Goal: Complete application form

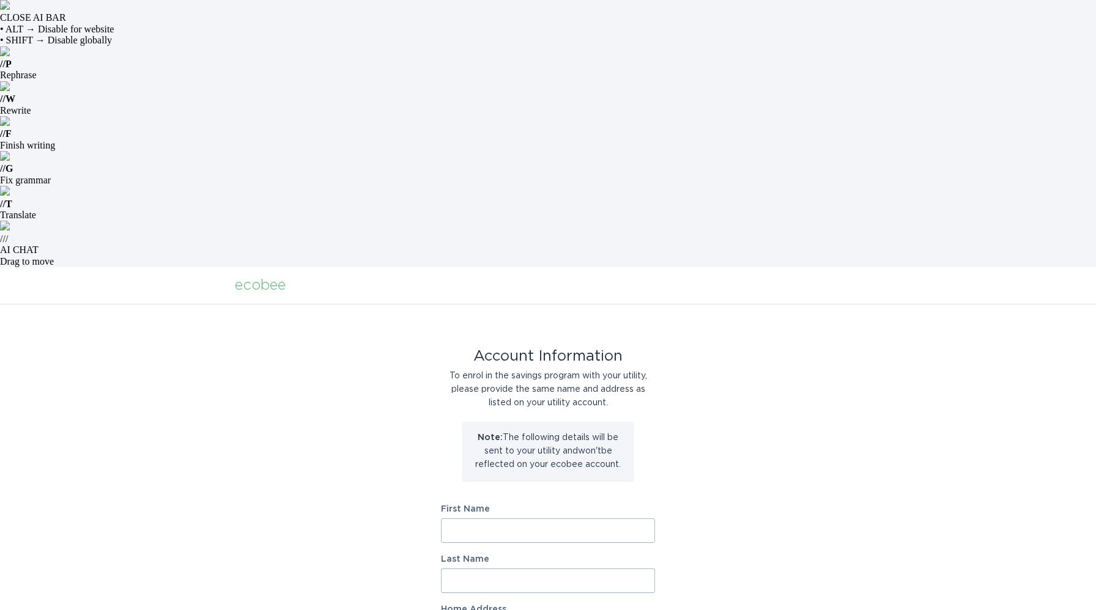
click at [456, 519] on input "First Name" at bounding box center [548, 531] width 214 height 24
type input "[PERSON_NAME]"
type input "Dykmann"
type input "[STREET_ADDRESS]"
type input "[GEOGRAPHIC_DATA]"
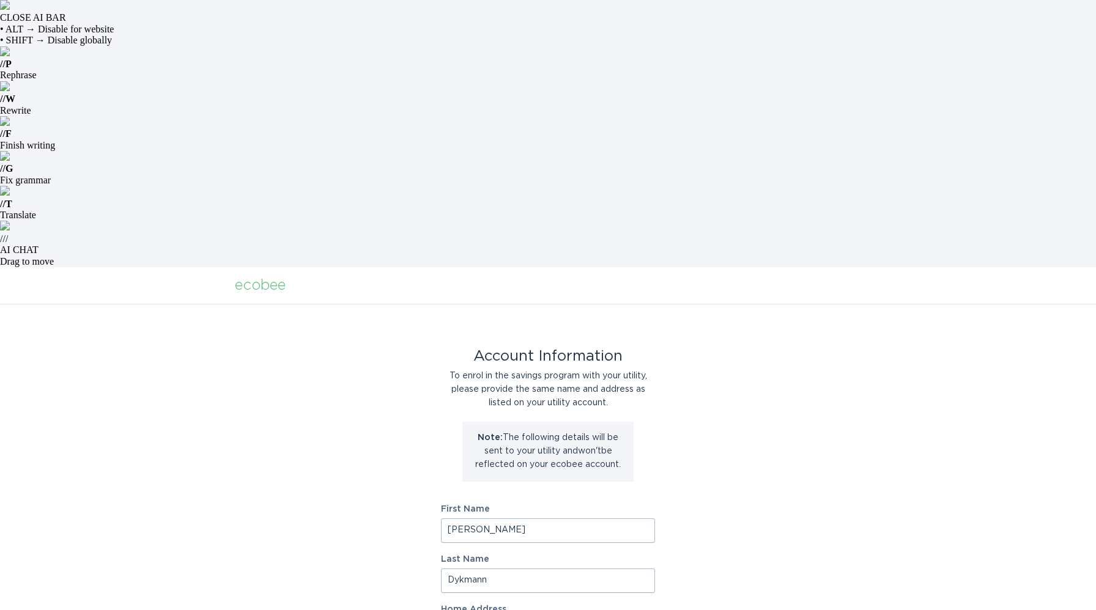
type input "55301"
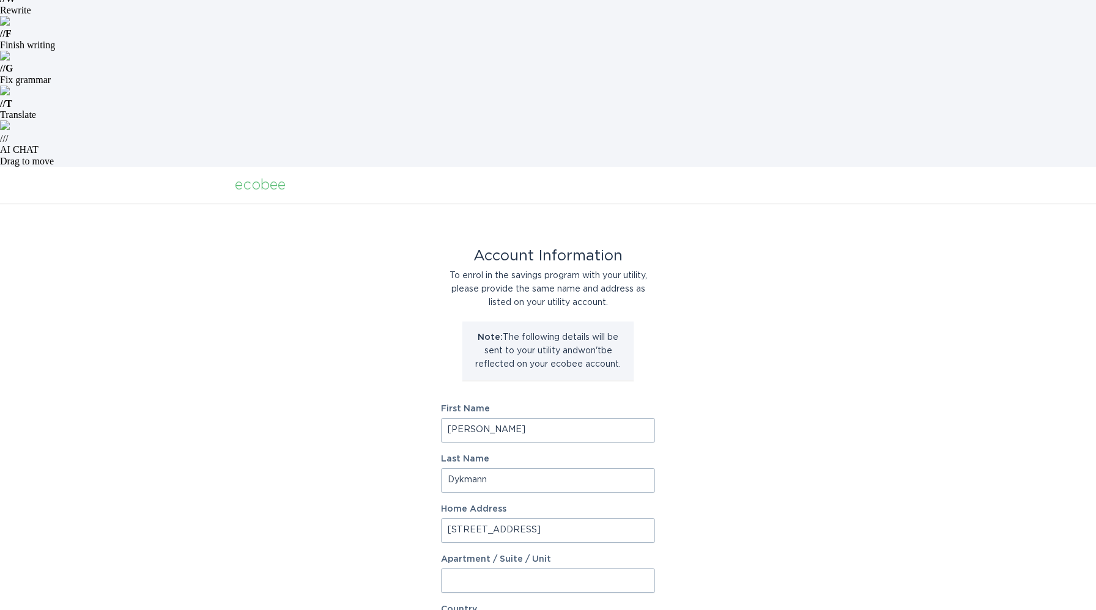
scroll to position [105, 0]
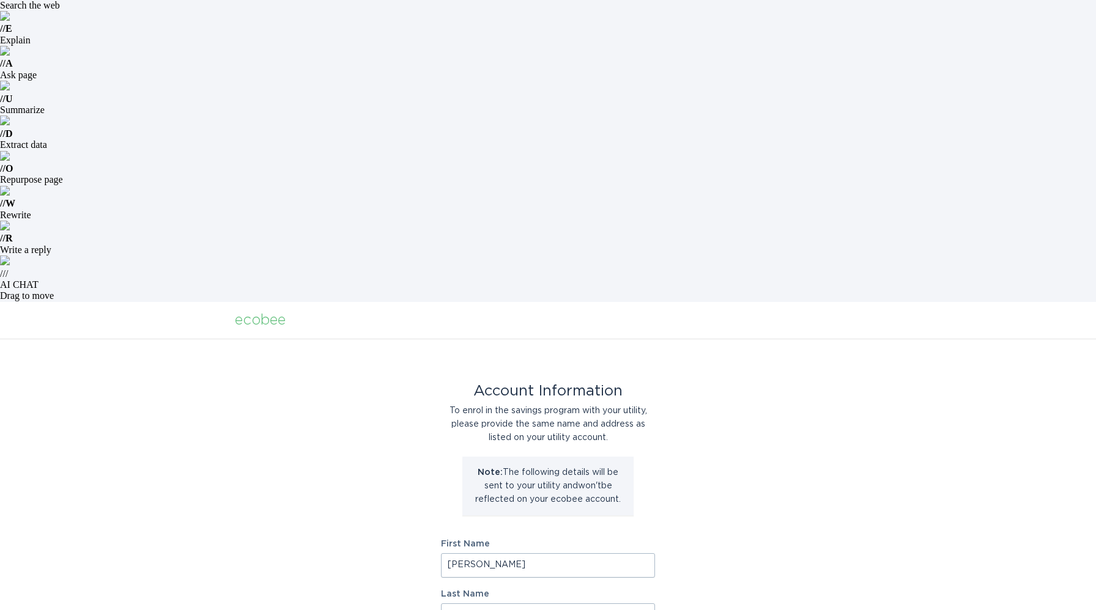
select select "US"
select select "MN"
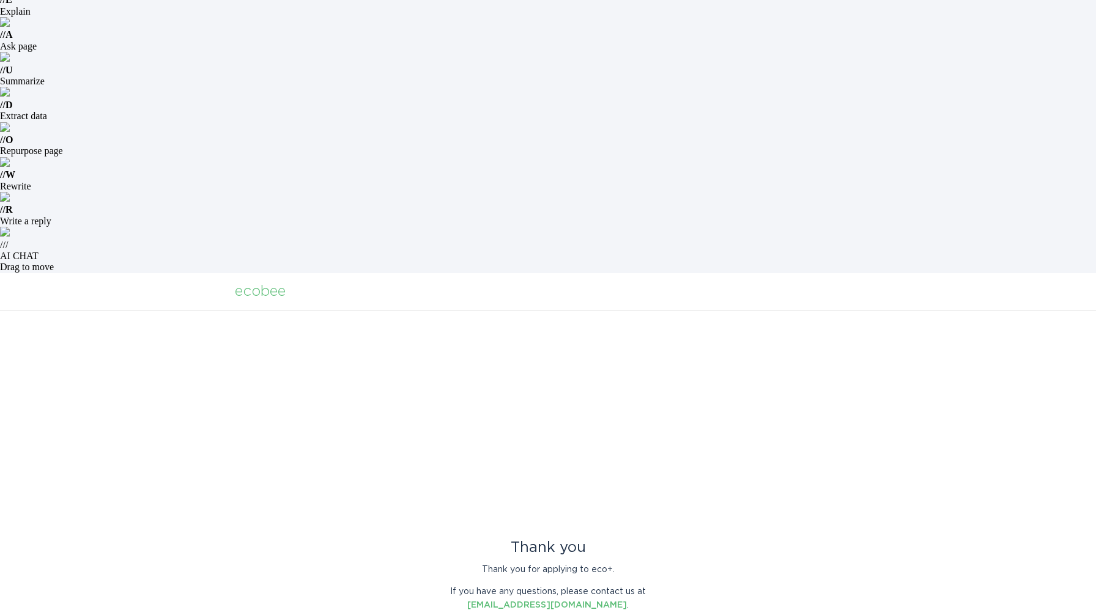
scroll to position [0, 0]
